Goal: Transaction & Acquisition: Download file/media

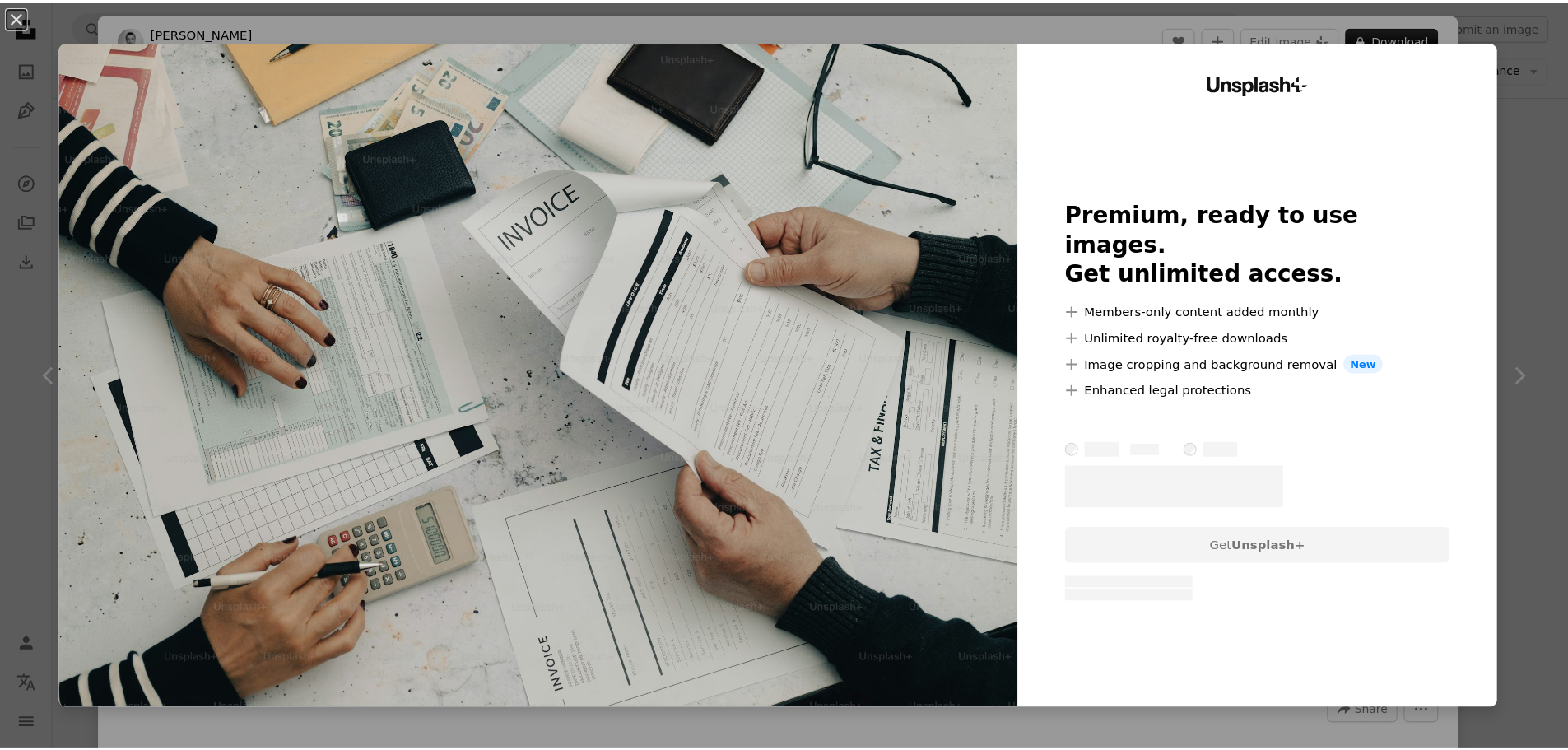
scroll to position [165, 0]
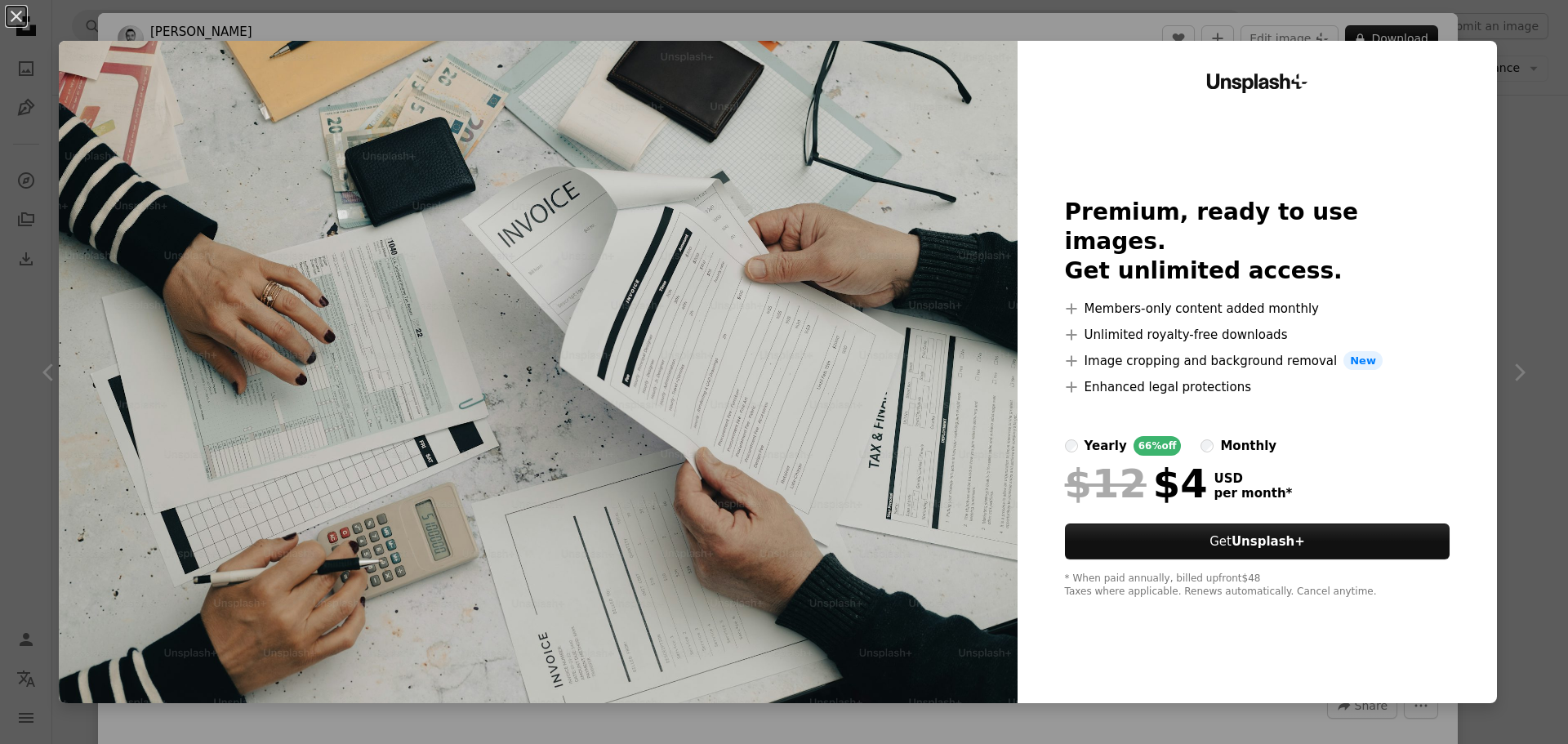
click at [1524, 238] on div "An X shape Unsplash+ Premium, ready to use images. Get unlimited access. A plus…" at bounding box center [784, 372] width 1568 height 744
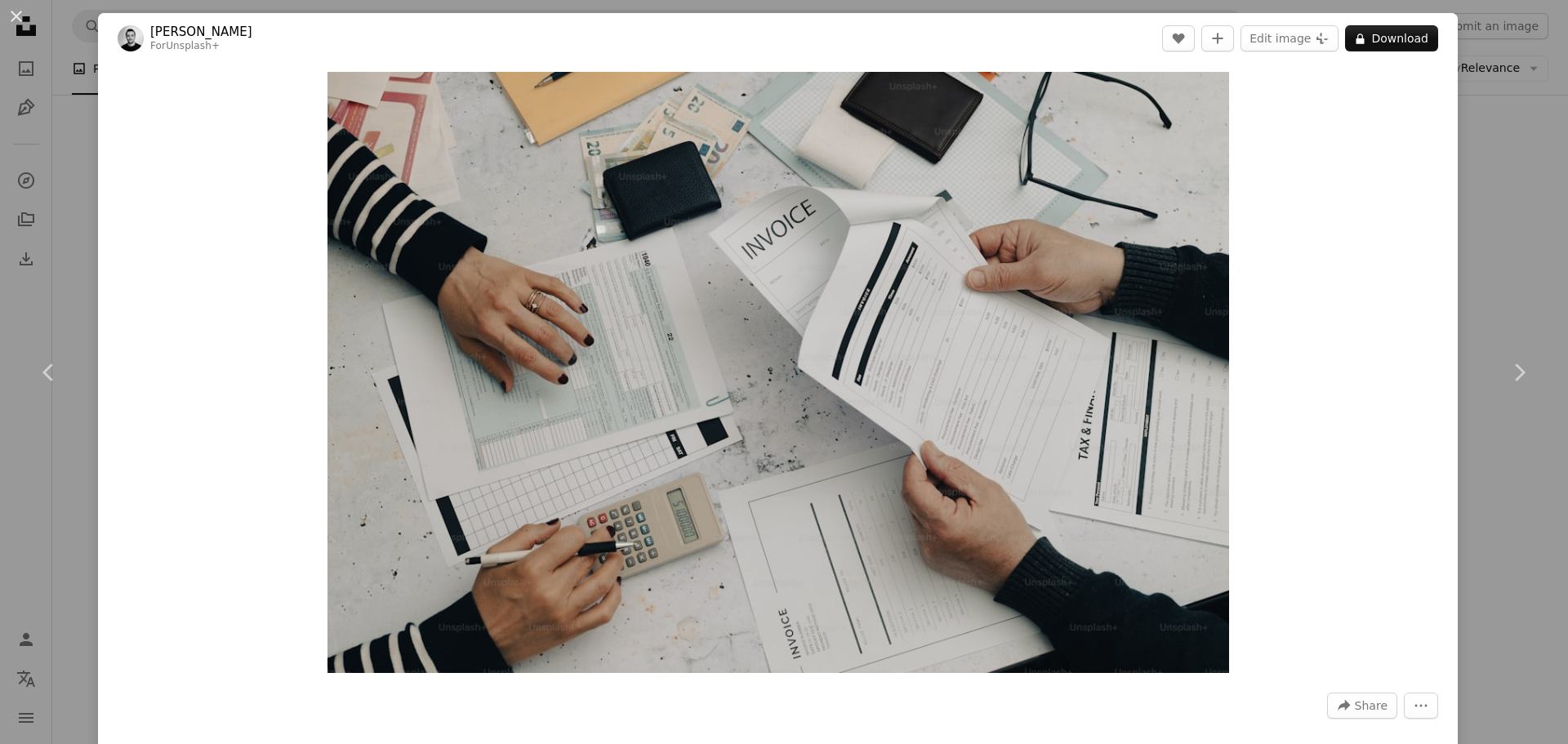
click at [1512, 237] on div "An X shape Chevron left Chevron right [PERSON_NAME] For Unsplash+ A heart A plu…" at bounding box center [784, 372] width 1568 height 744
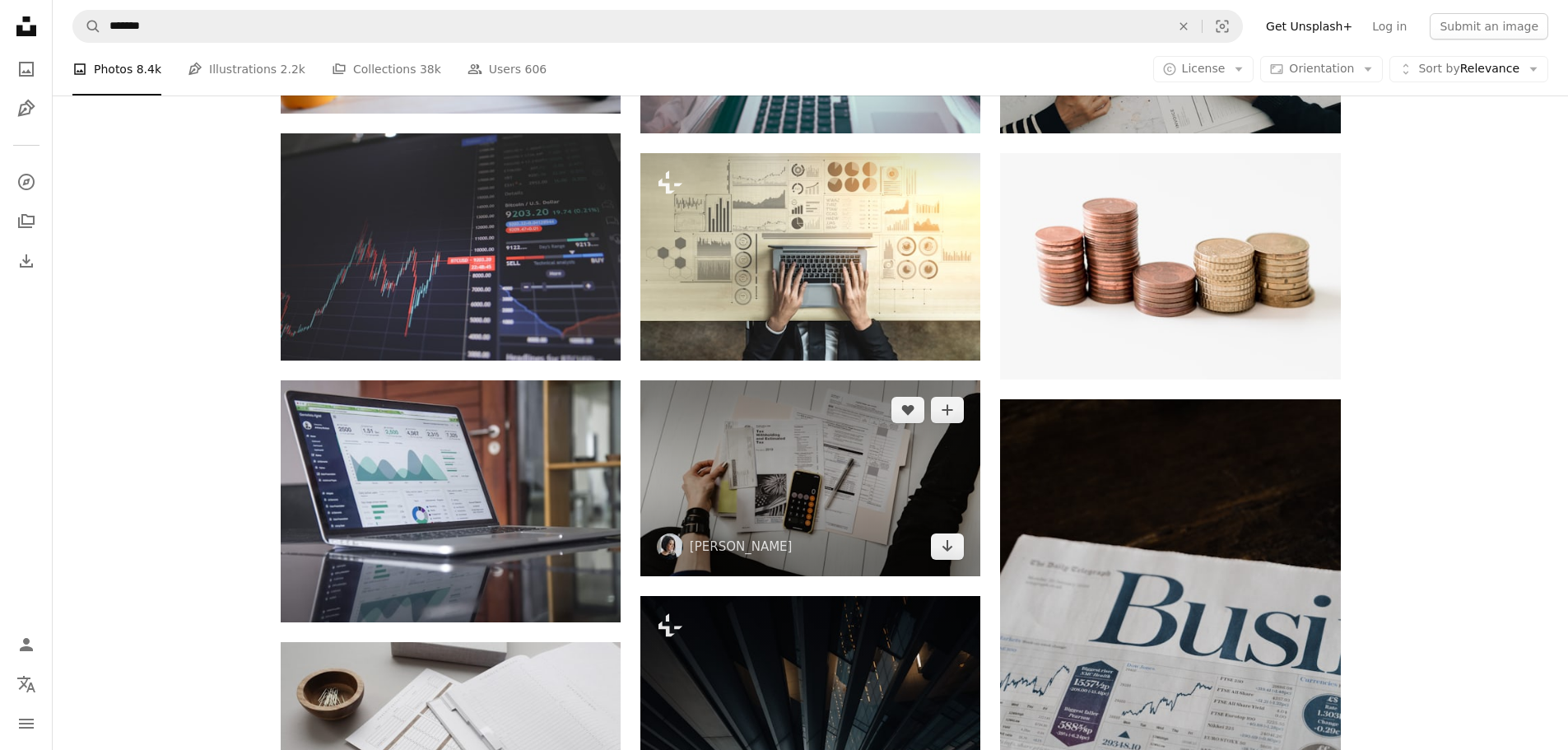
scroll to position [576, 0]
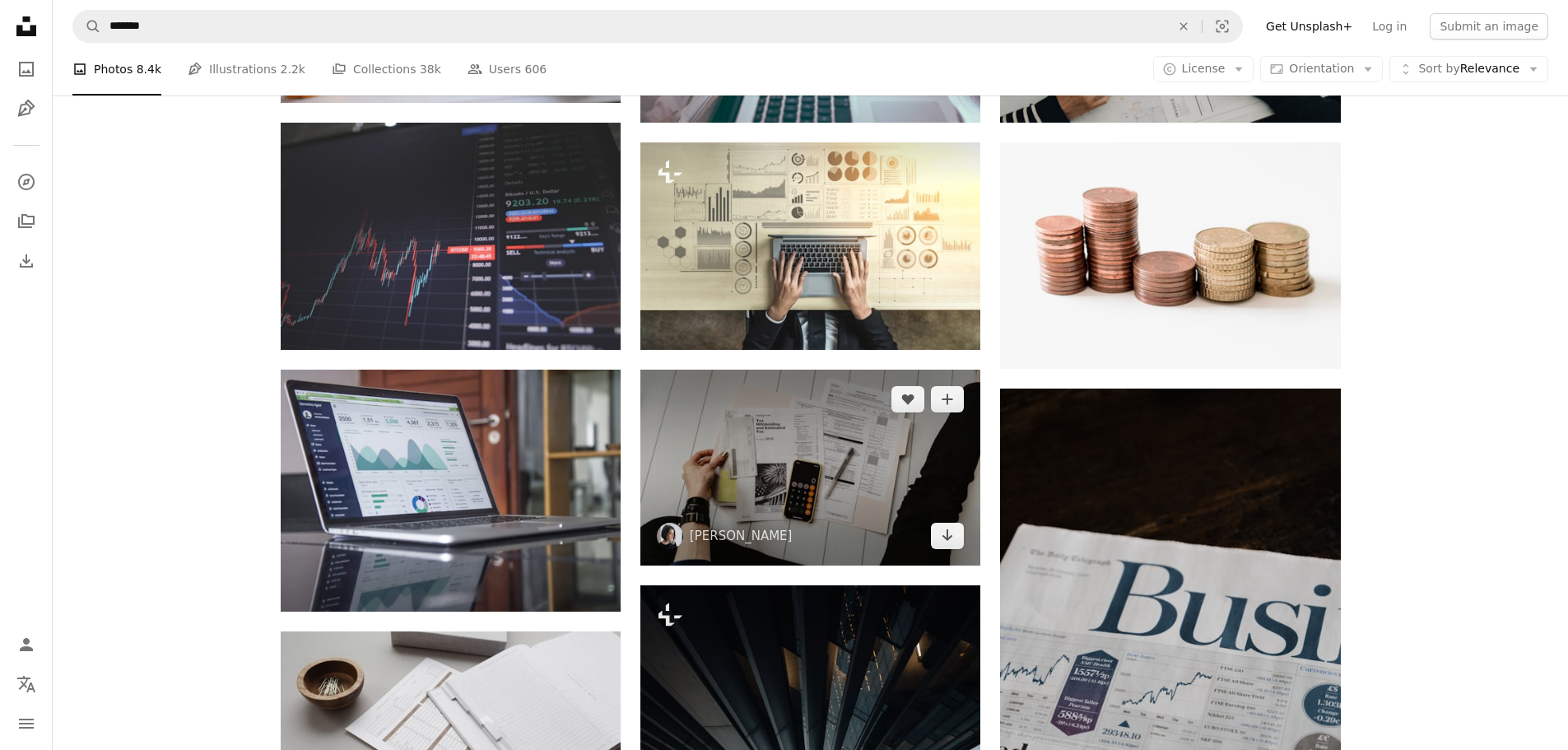
click at [825, 489] on img at bounding box center [810, 467] width 340 height 195
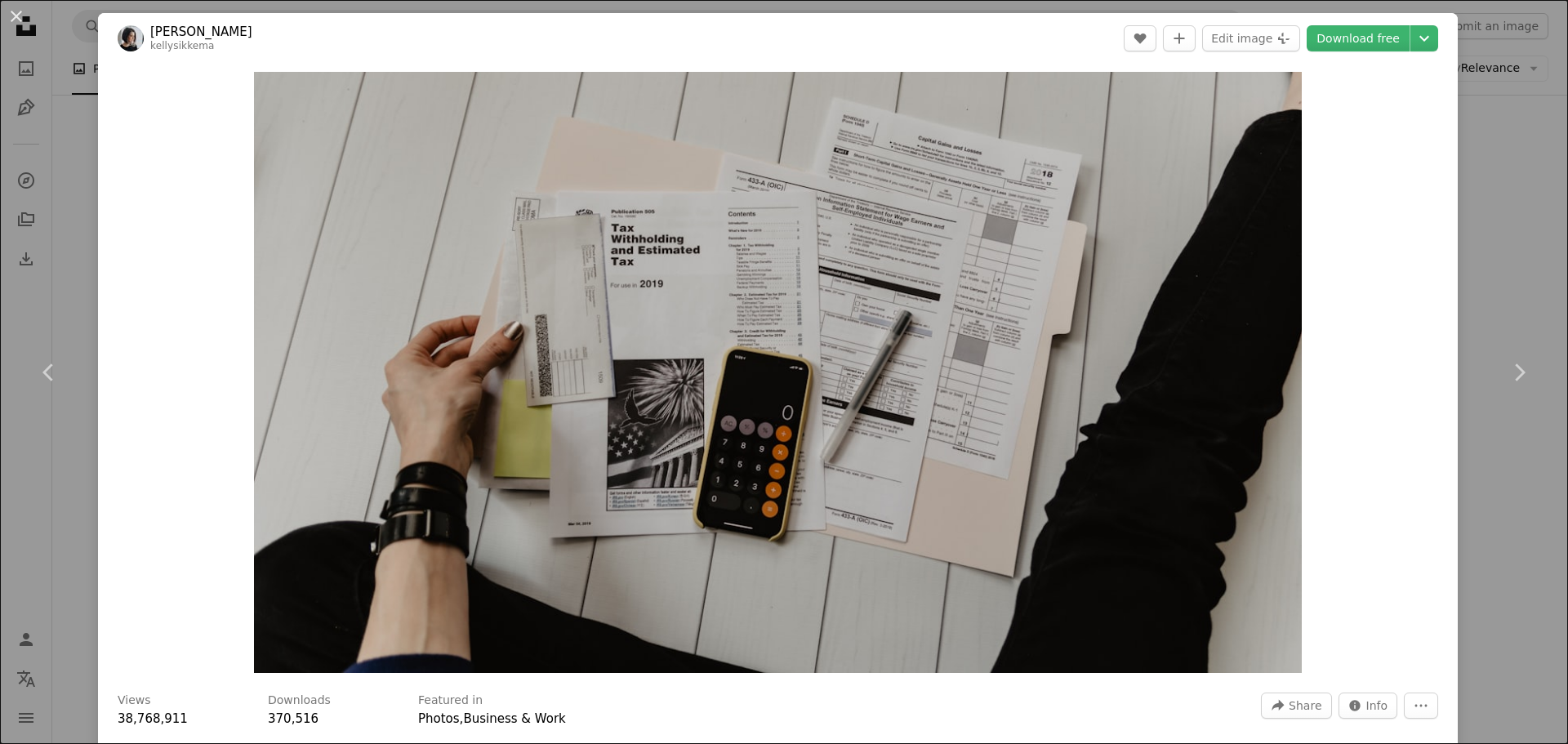
click at [1487, 195] on div "An X shape Chevron left Chevron right [PERSON_NAME] kellysikkema A heart A plus…" at bounding box center [784, 372] width 1568 height 744
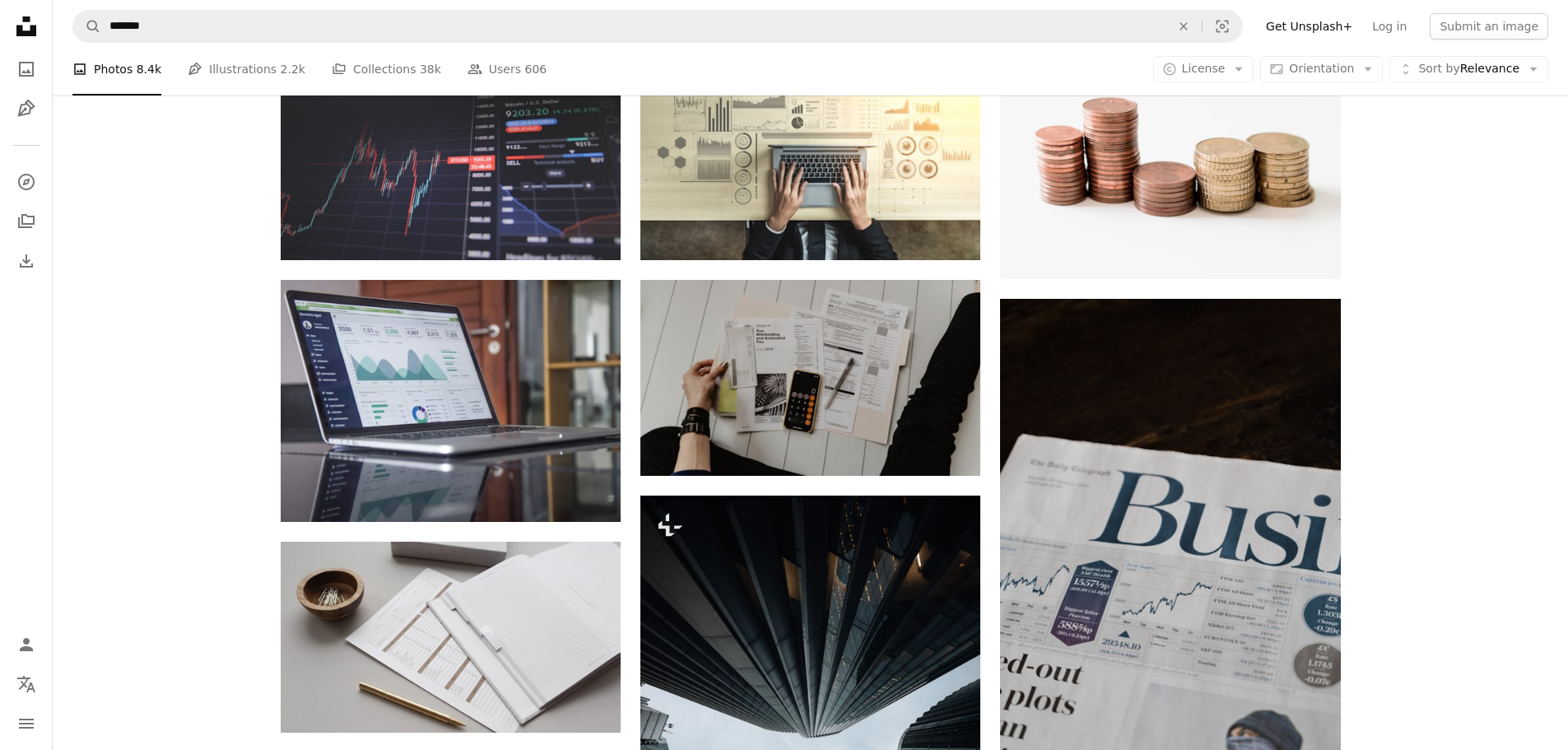
scroll to position [823, 0]
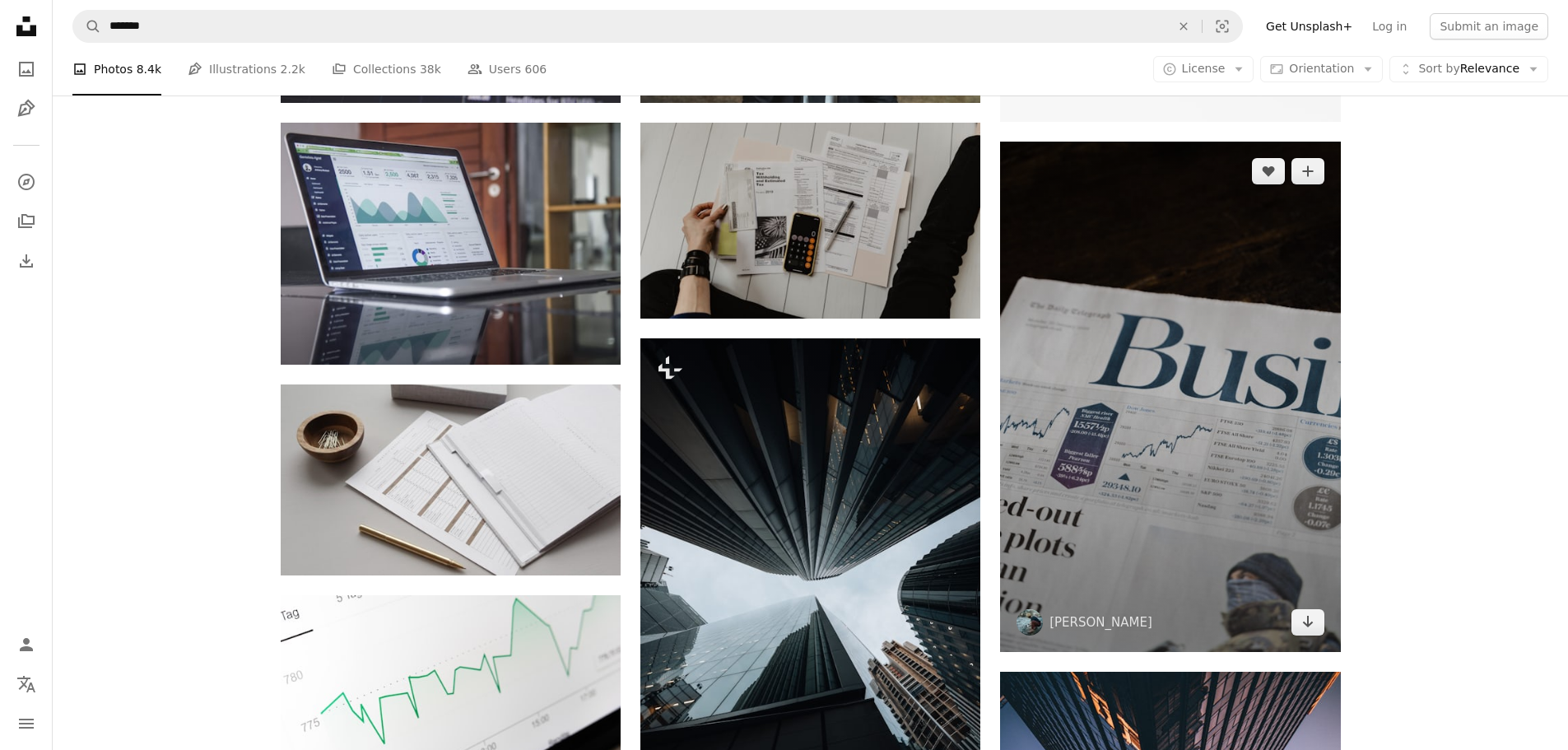
click at [1101, 418] on img at bounding box center [1170, 397] width 340 height 511
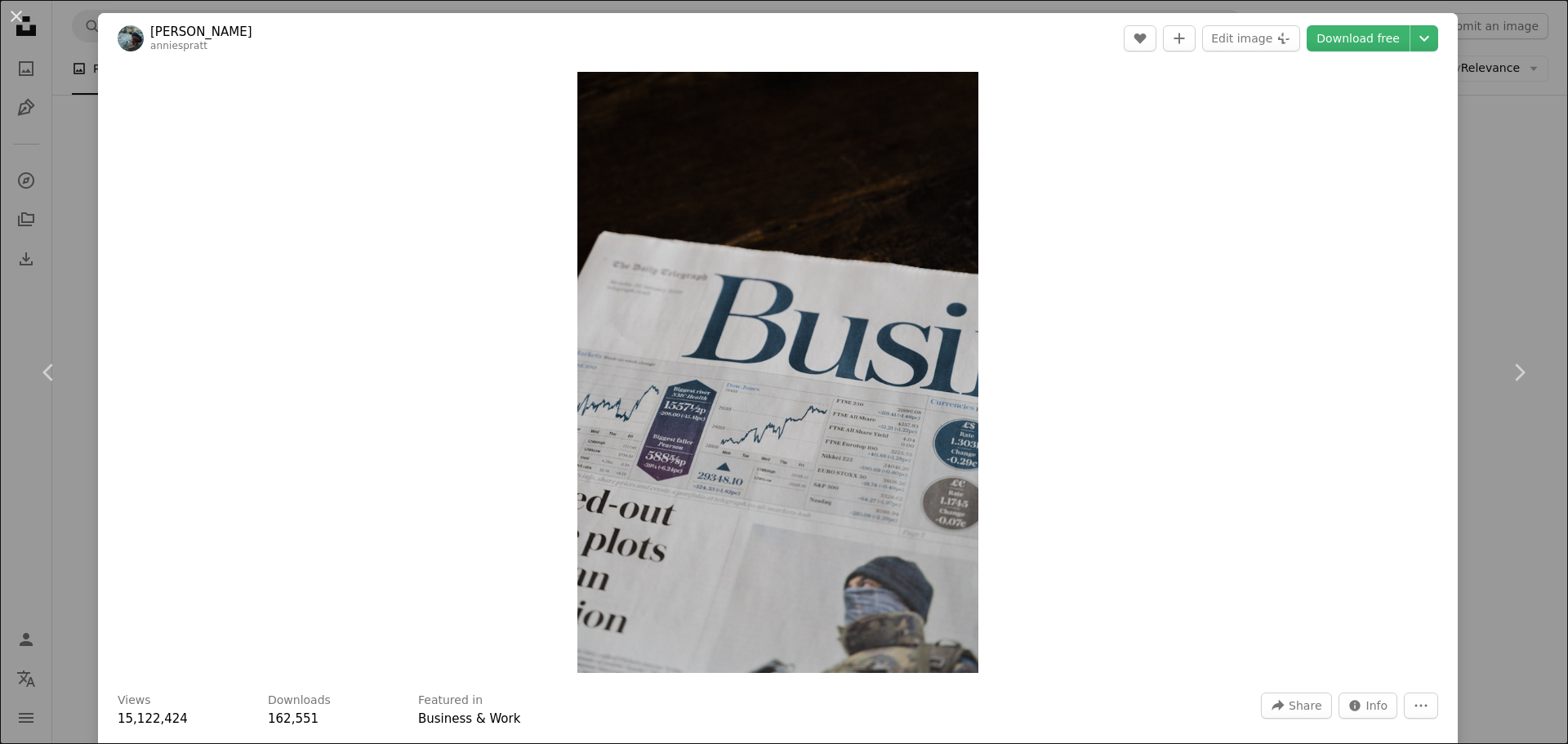
click at [1498, 242] on div "An X shape Chevron left Chevron right [PERSON_NAME] anniespratt A heart A plus …" at bounding box center [784, 372] width 1568 height 744
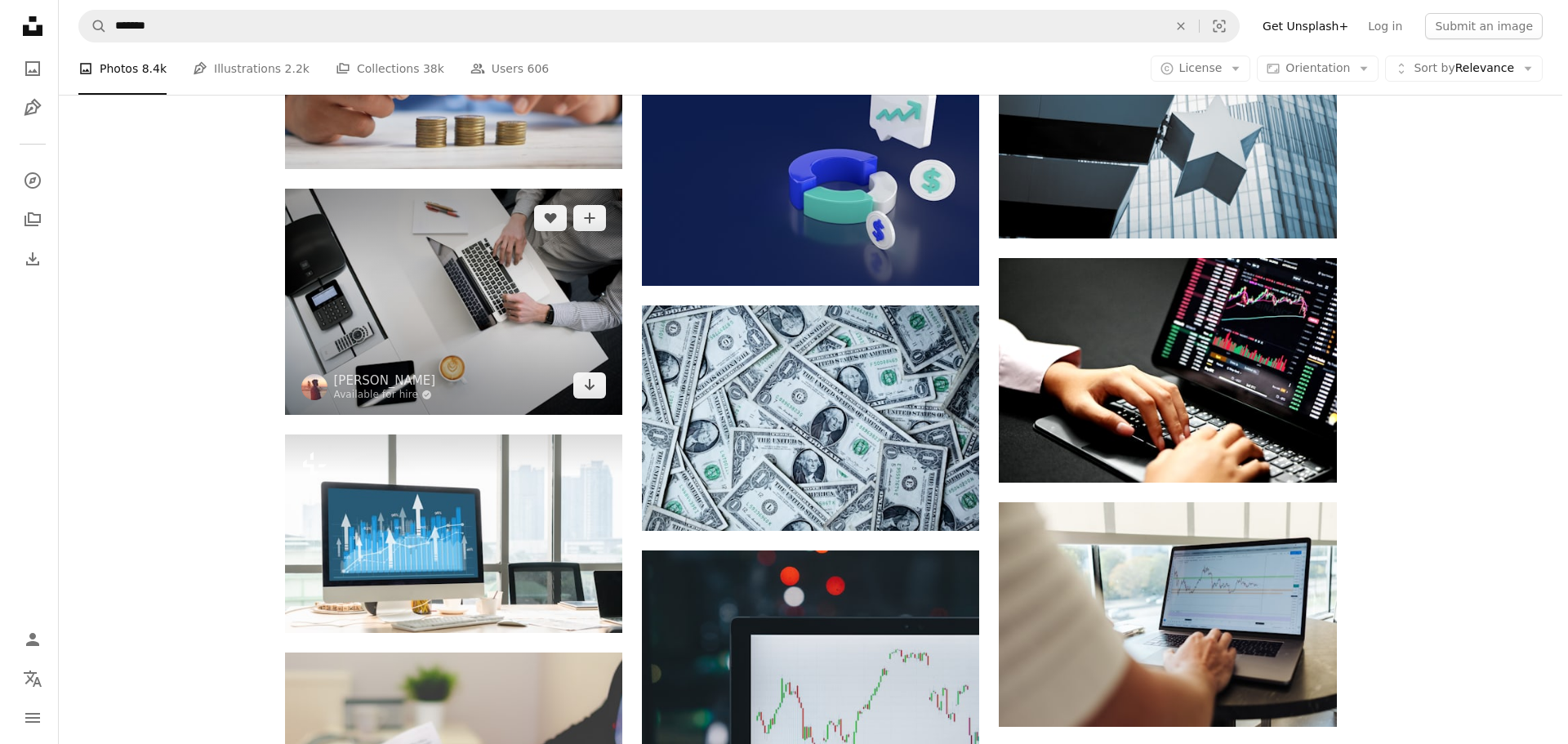
scroll to position [2858, 0]
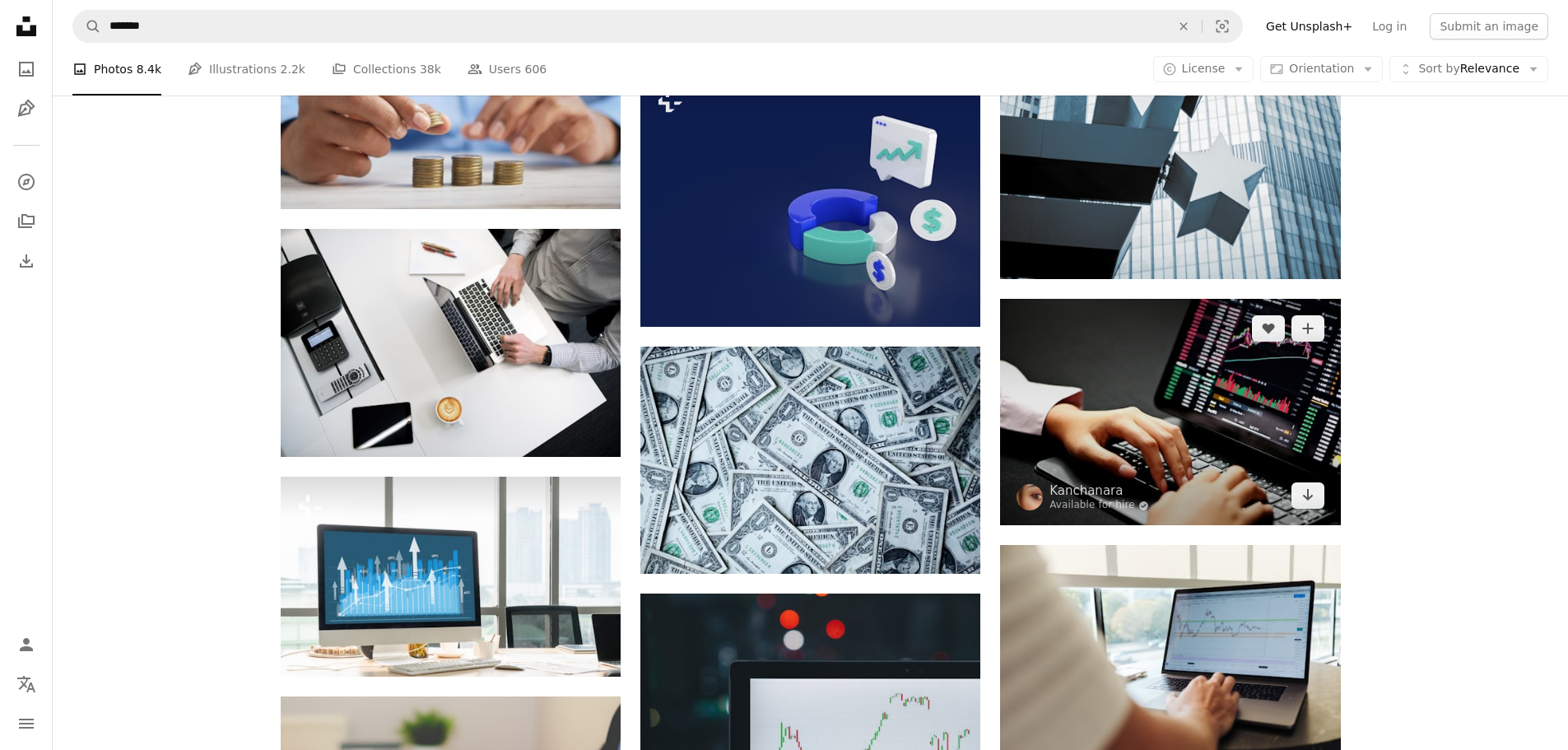
click at [1181, 408] on img at bounding box center [1170, 411] width 340 height 226
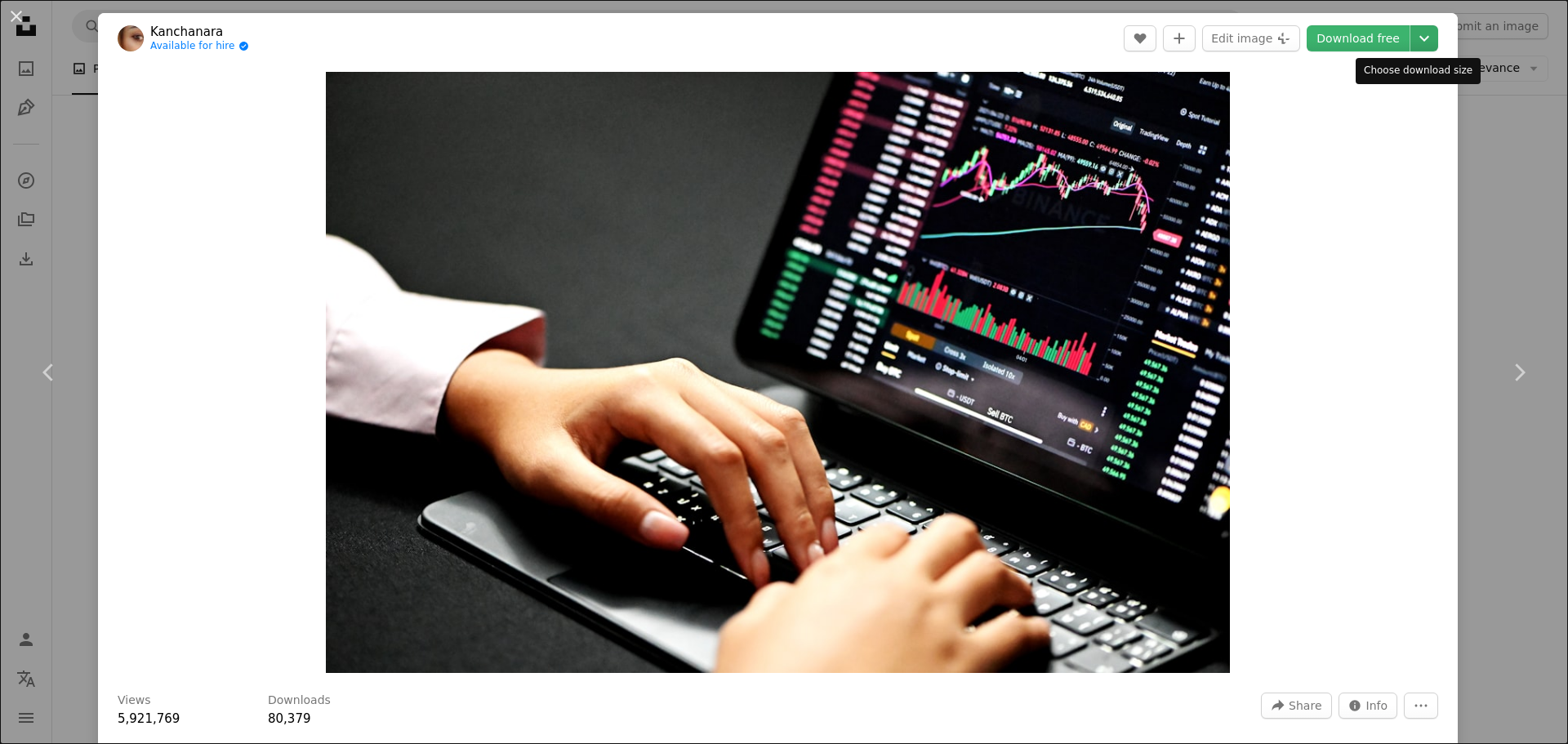
click at [1411, 40] on icon "Chevron down" at bounding box center [1424, 39] width 26 height 20
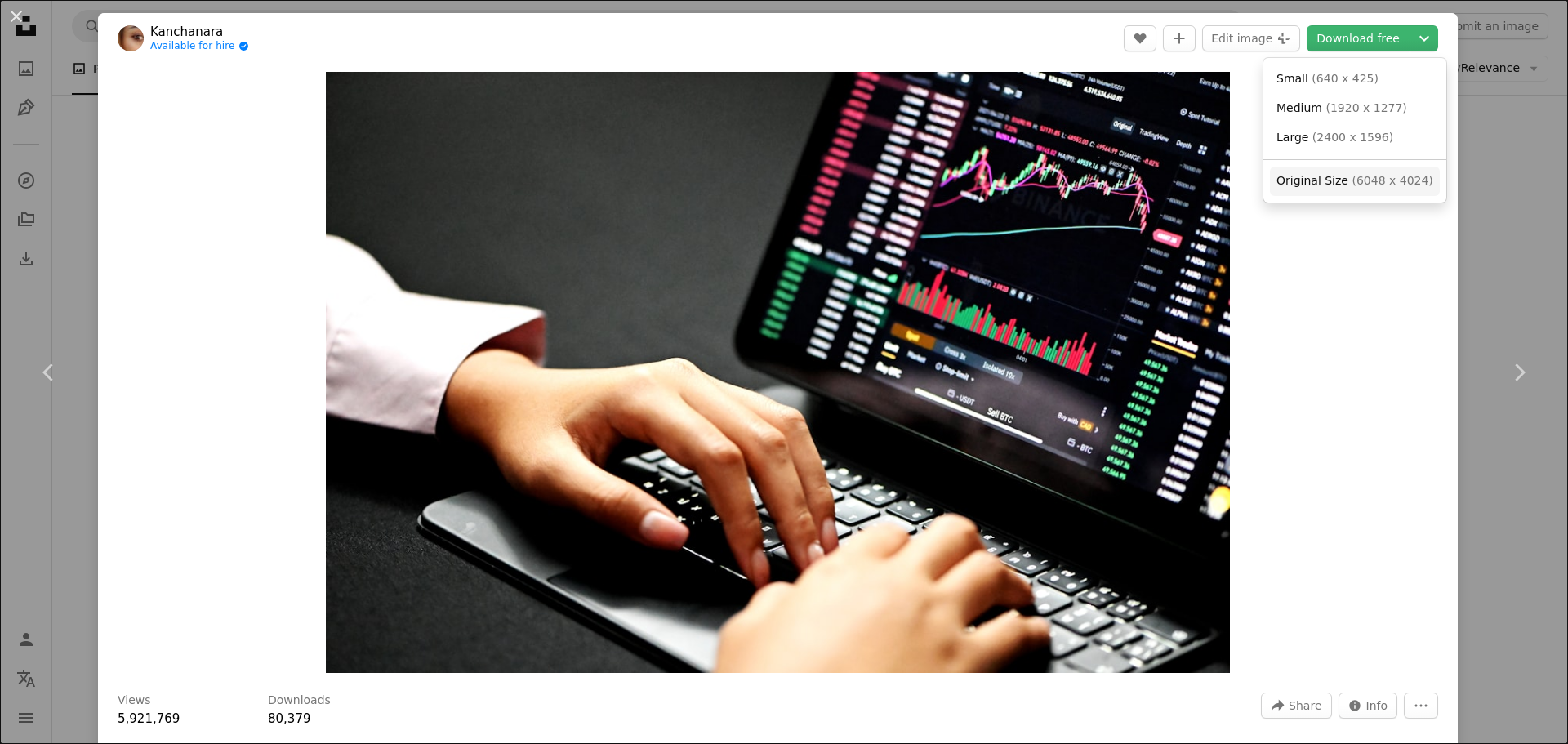
click at [1295, 175] on span "Original Size" at bounding box center [1313, 181] width 72 height 13
